Goal: Navigation & Orientation: Find specific page/section

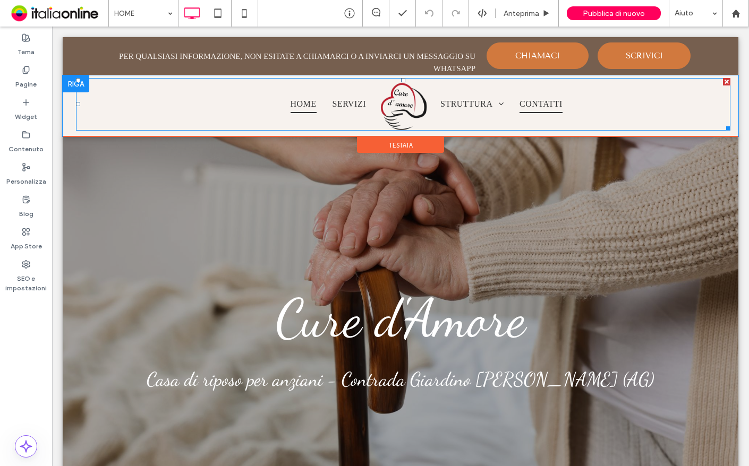
click at [545, 111] on span "CONTATTI" at bounding box center [541, 104] width 43 height 18
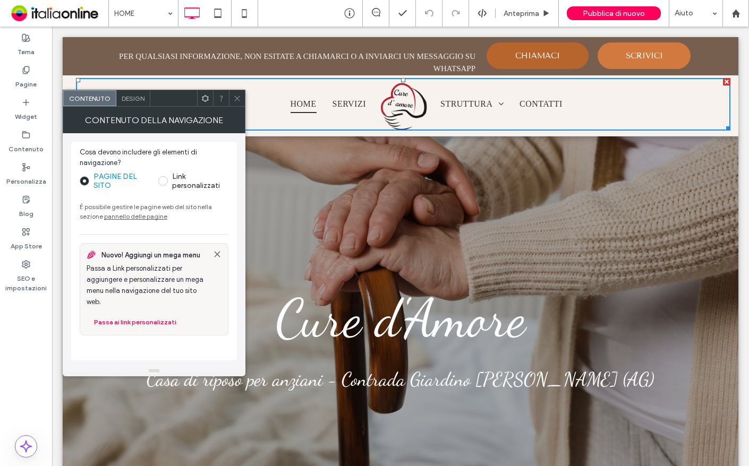
click at [507, 58] on link "CHIAMACI" at bounding box center [538, 56] width 102 height 27
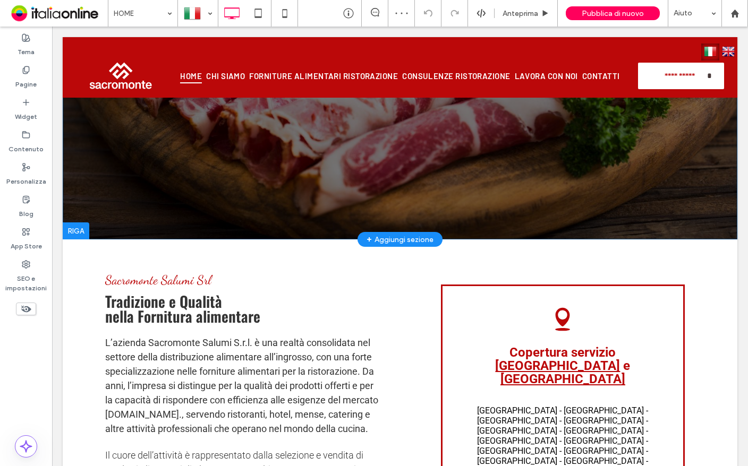
scroll to position [319, 0]
